Goal: Transaction & Acquisition: Download file/media

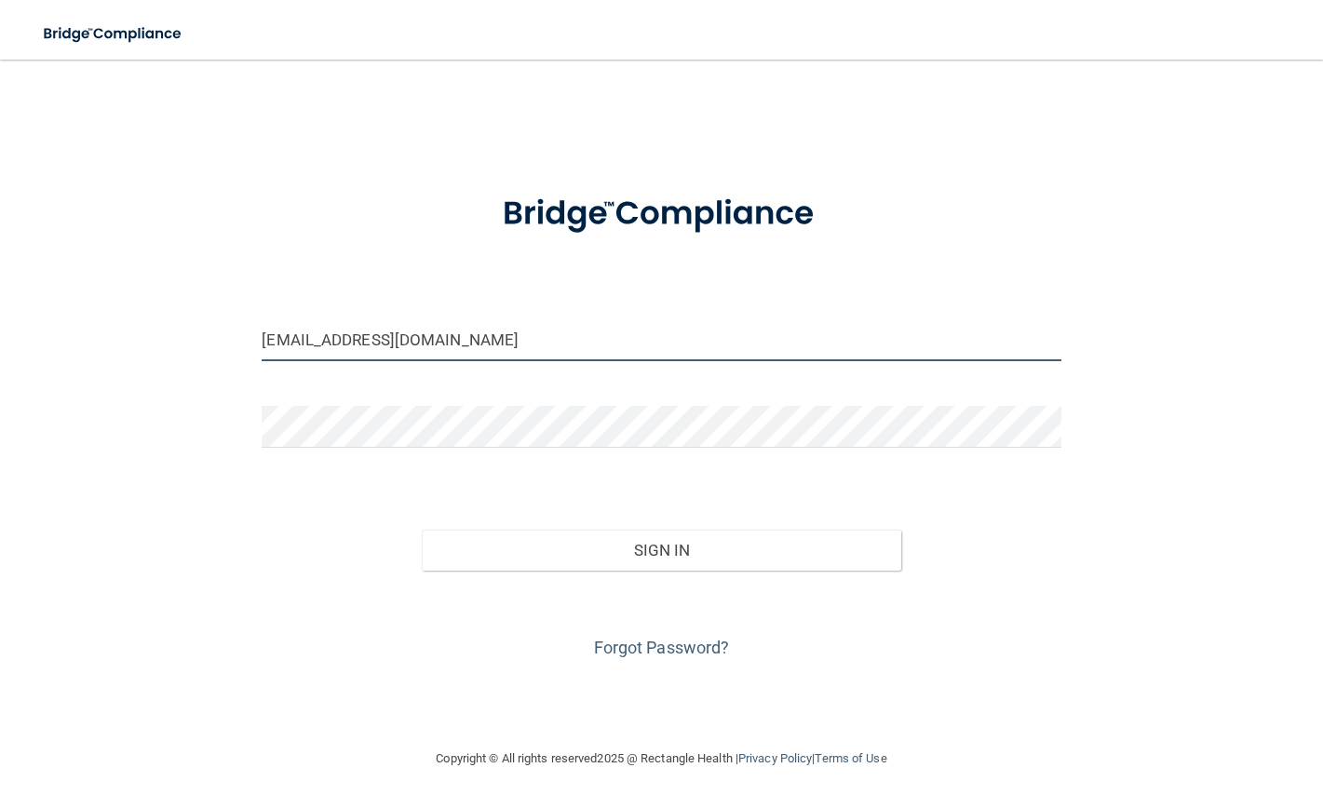
click at [452, 354] on input "[EMAIL_ADDRESS][DOMAIN_NAME]" at bounding box center [661, 340] width 799 height 42
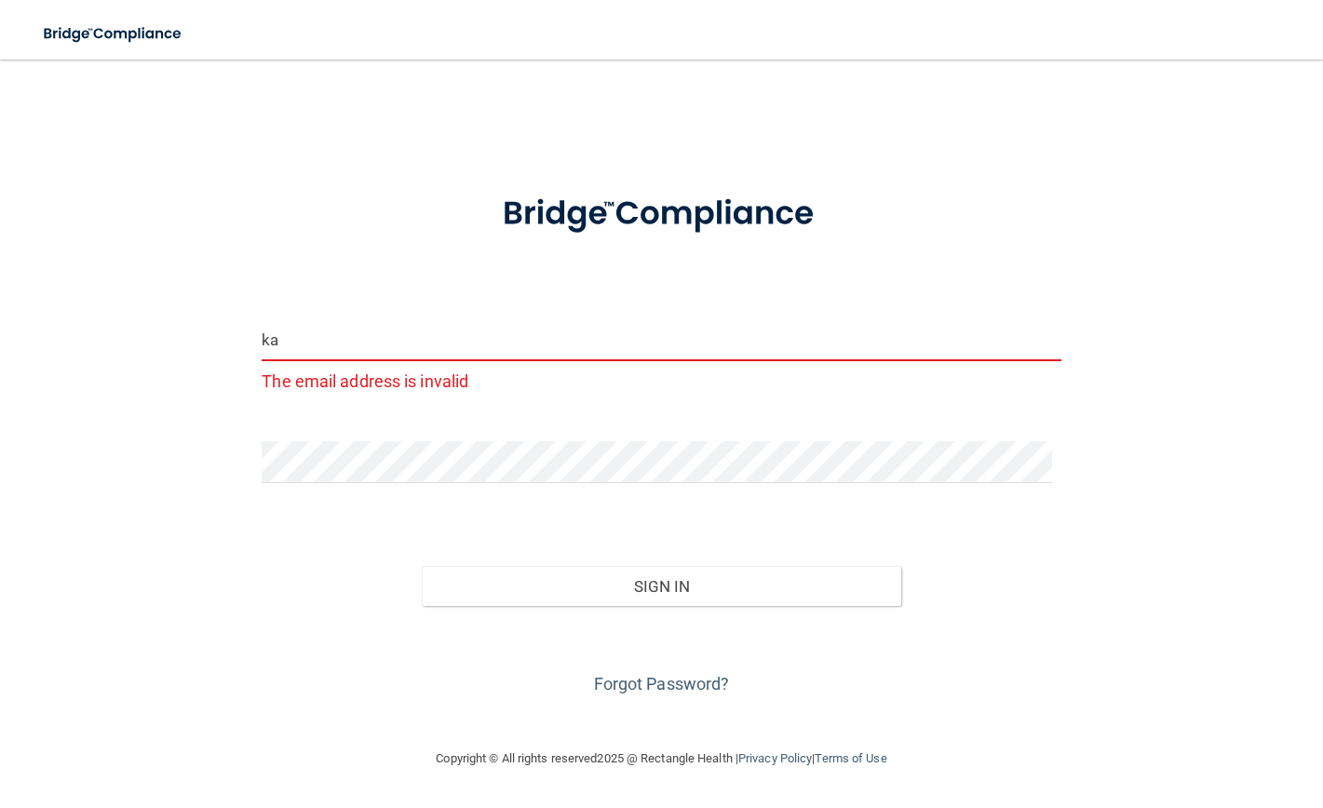
type input "k"
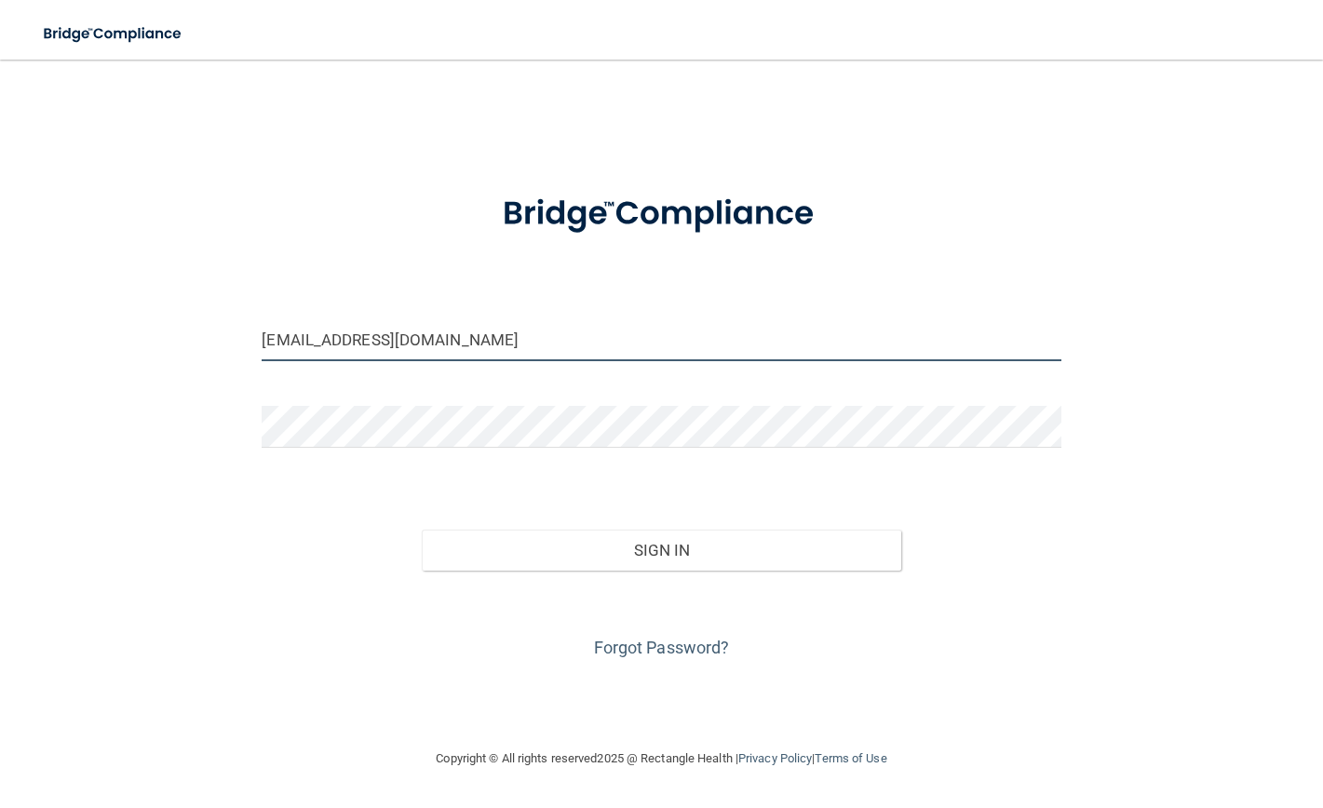
type input "[EMAIL_ADDRESS][DOMAIN_NAME]"
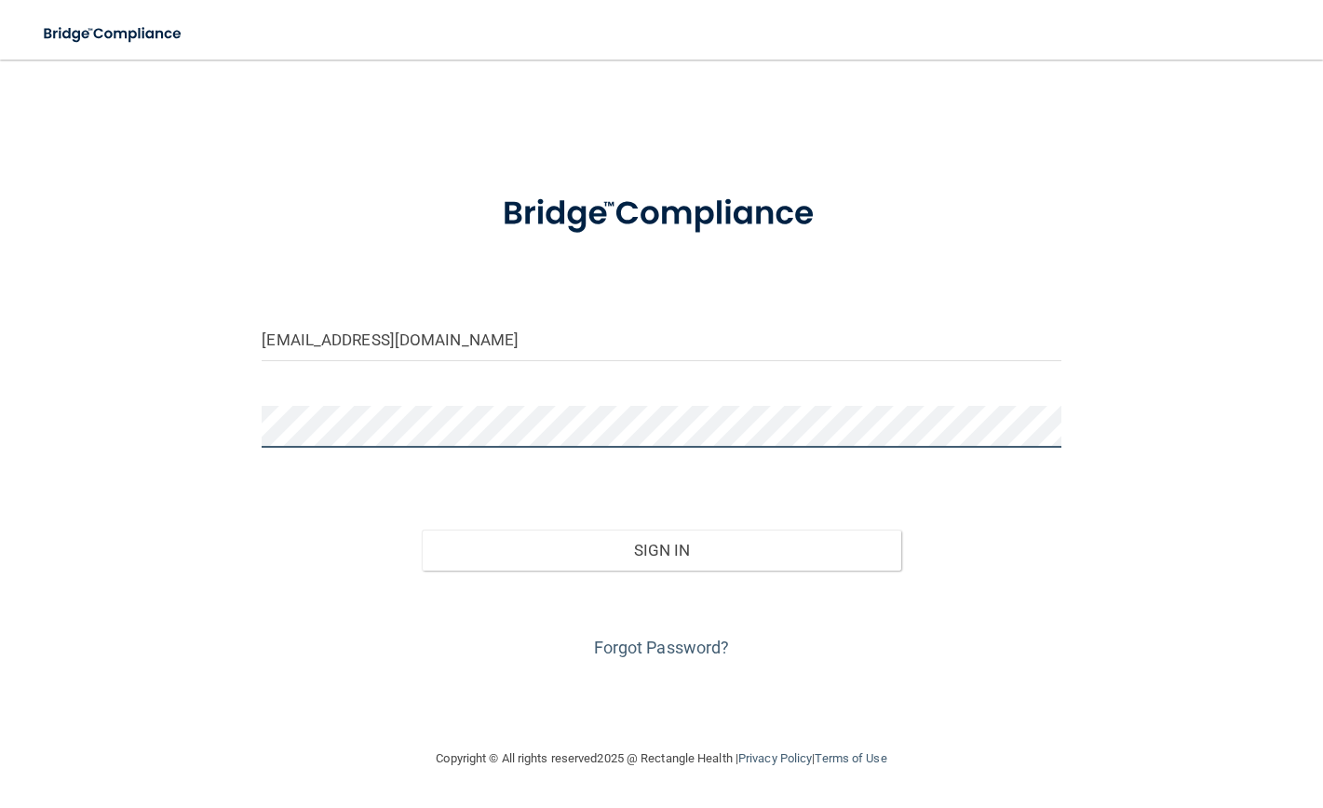
click at [422, 530] on button "Sign In" at bounding box center [662, 550] width 480 height 41
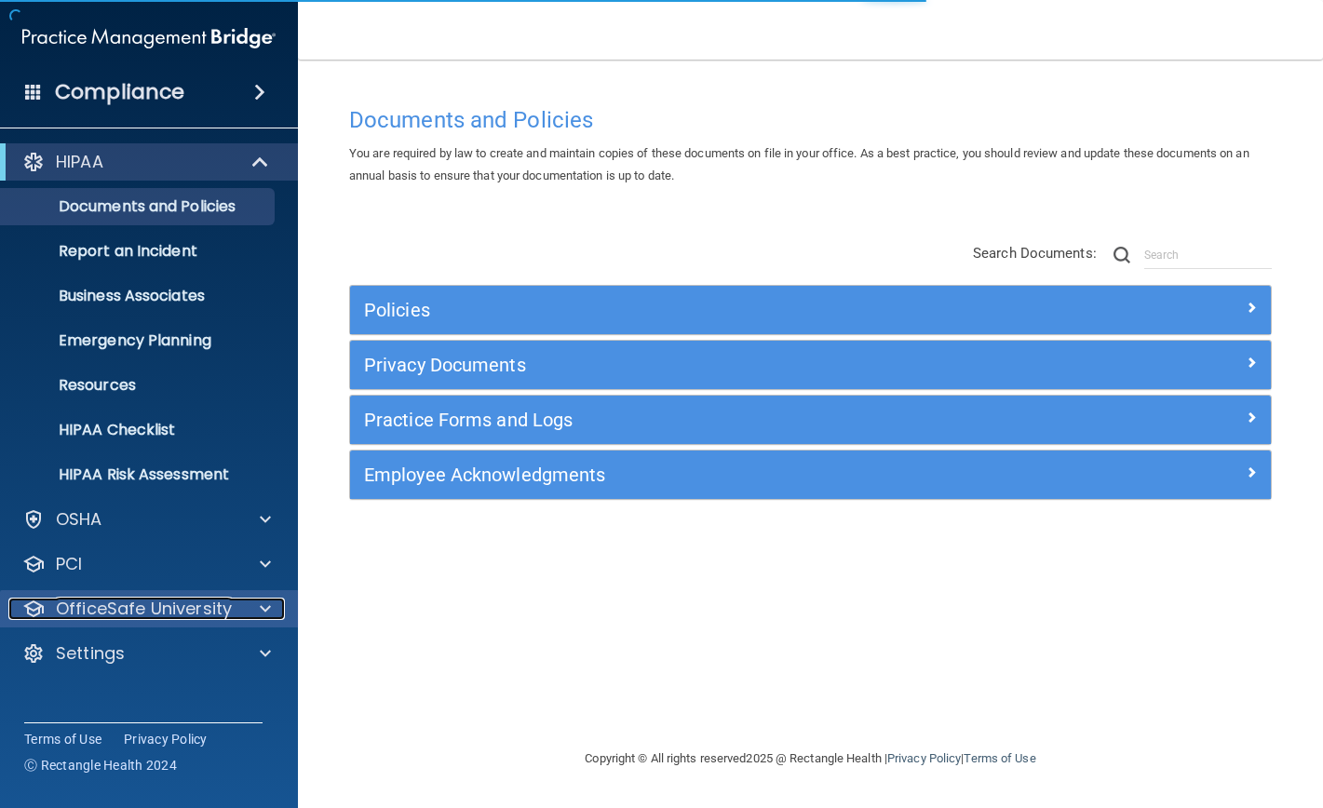
click at [230, 616] on div "OfficeSafe University" at bounding box center [123, 609] width 231 height 22
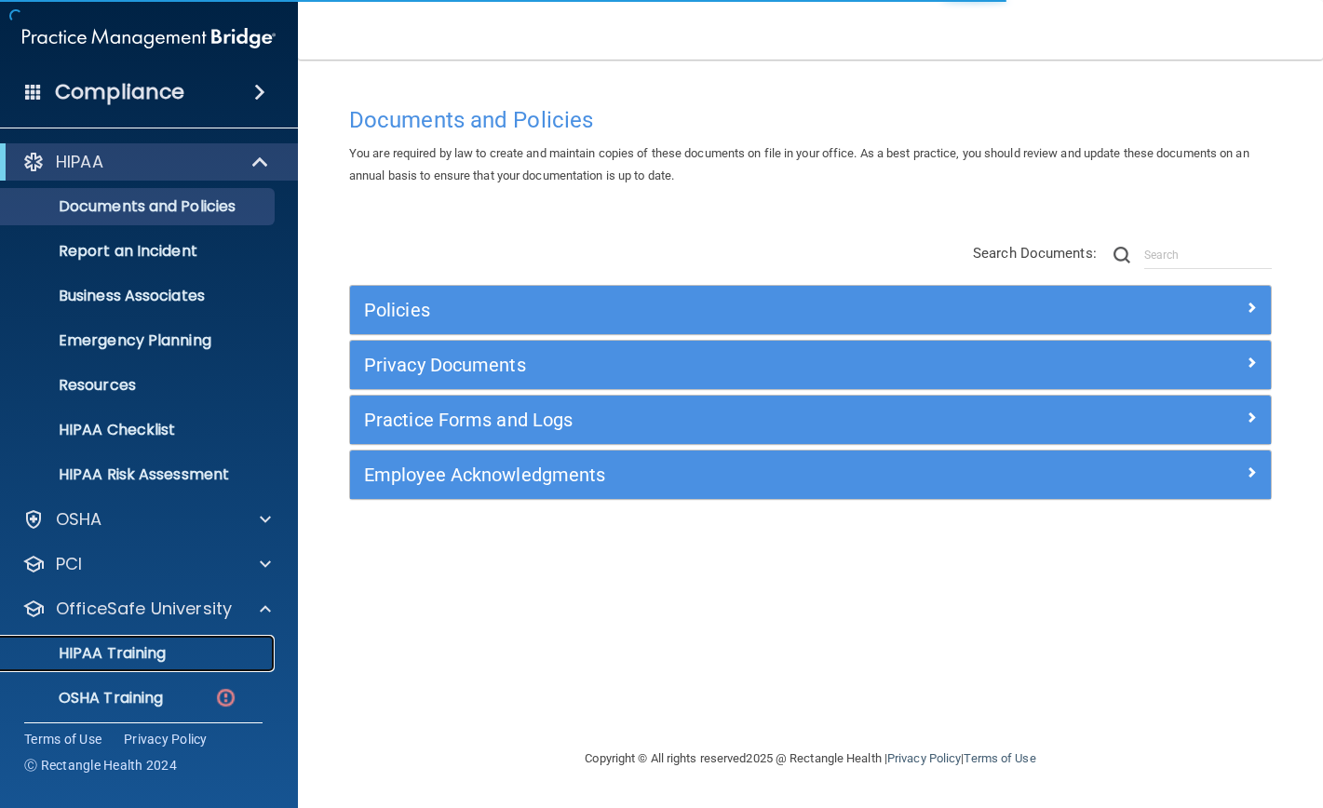
click at [187, 652] on div "HIPAA Training" at bounding box center [139, 653] width 254 height 19
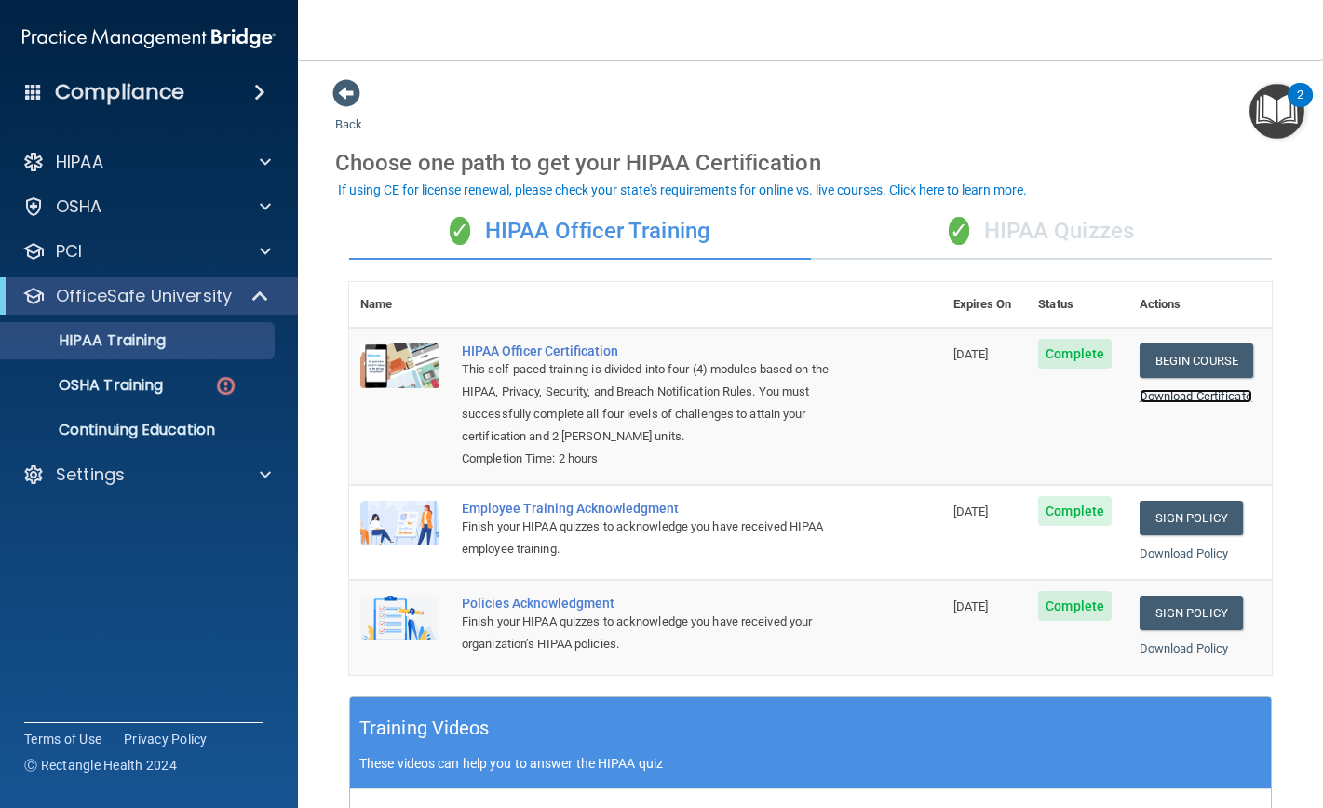
click at [1214, 393] on link "Download Certificate" at bounding box center [1196, 396] width 113 height 14
click at [1184, 397] on link "Download Certificate" at bounding box center [1196, 396] width 113 height 14
